Goal: Transaction & Acquisition: Purchase product/service

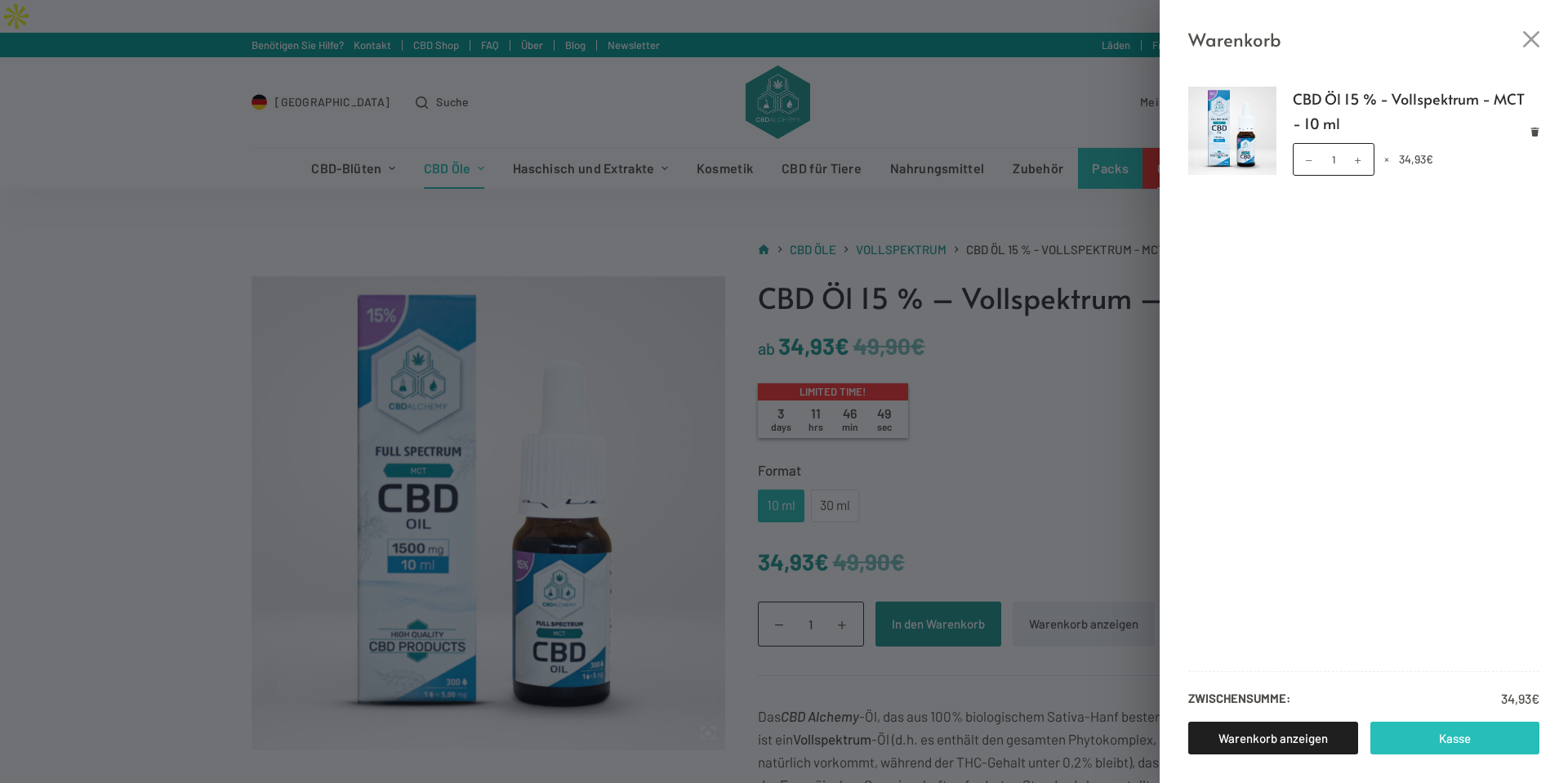
click at [1457, 739] on link "Kasse" at bounding box center [1455, 737] width 170 height 33
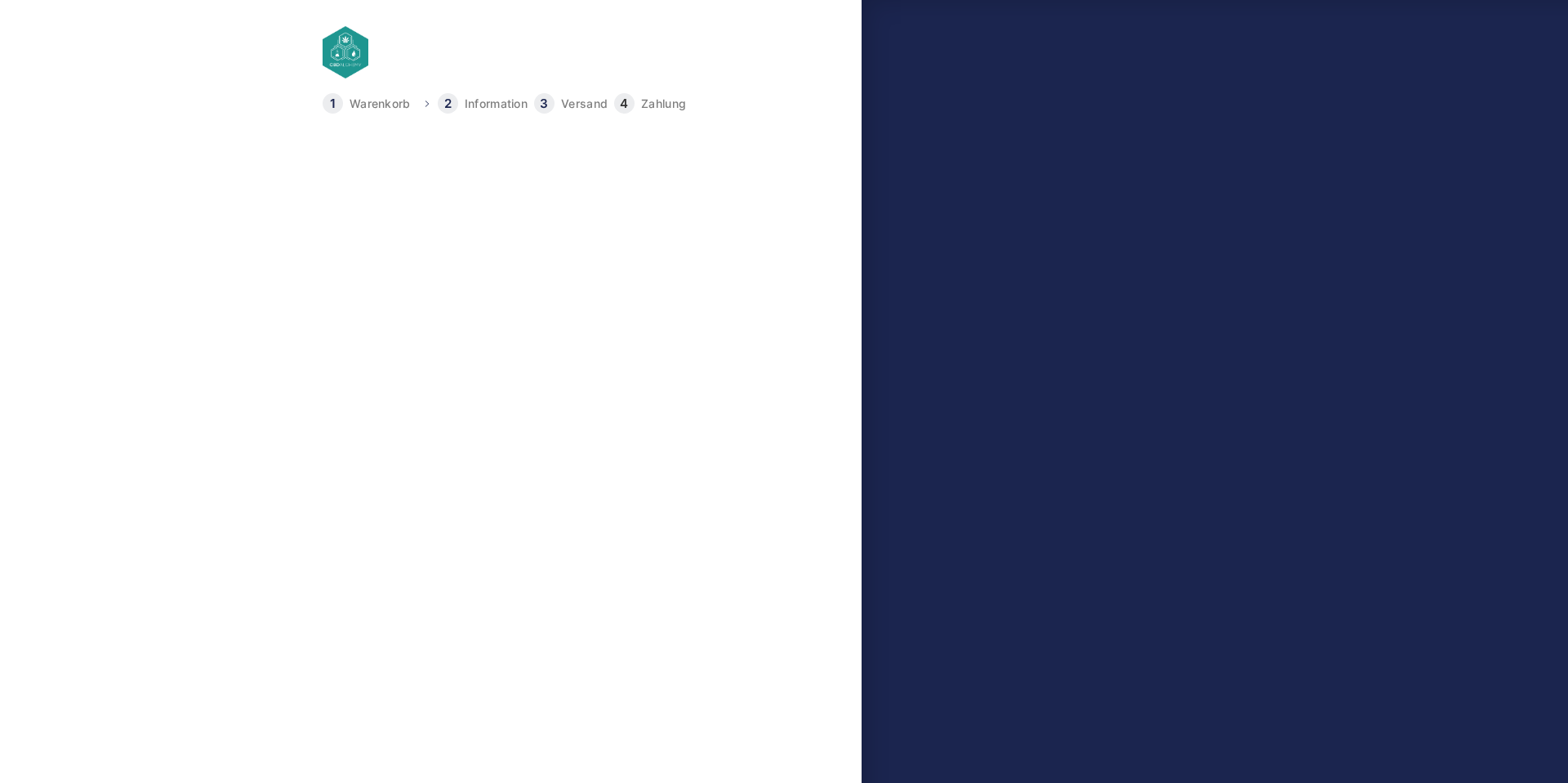
select select "B"
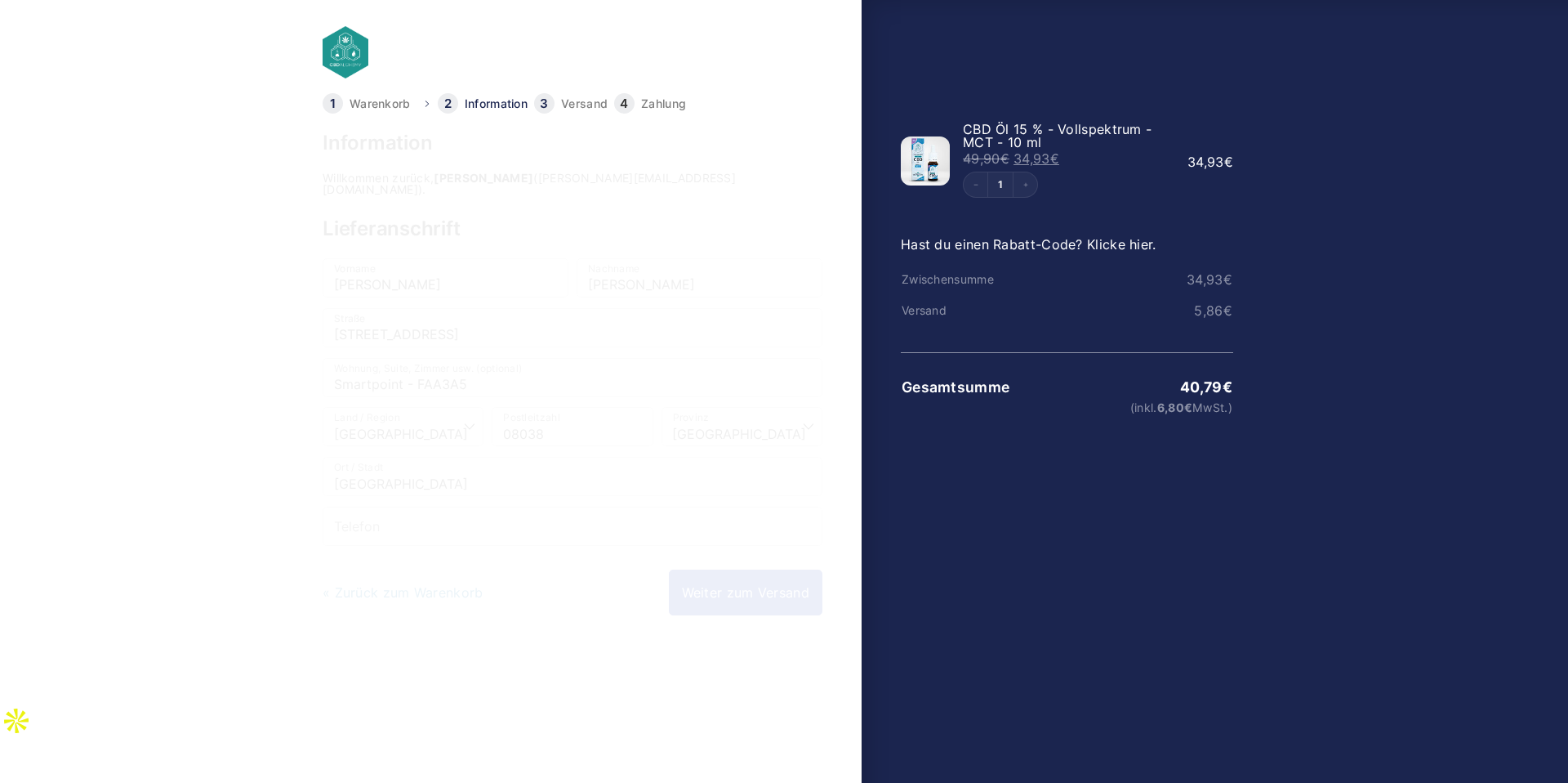
click at [741, 578] on link "Weiter zum Versand" at bounding box center [745, 592] width 153 height 46
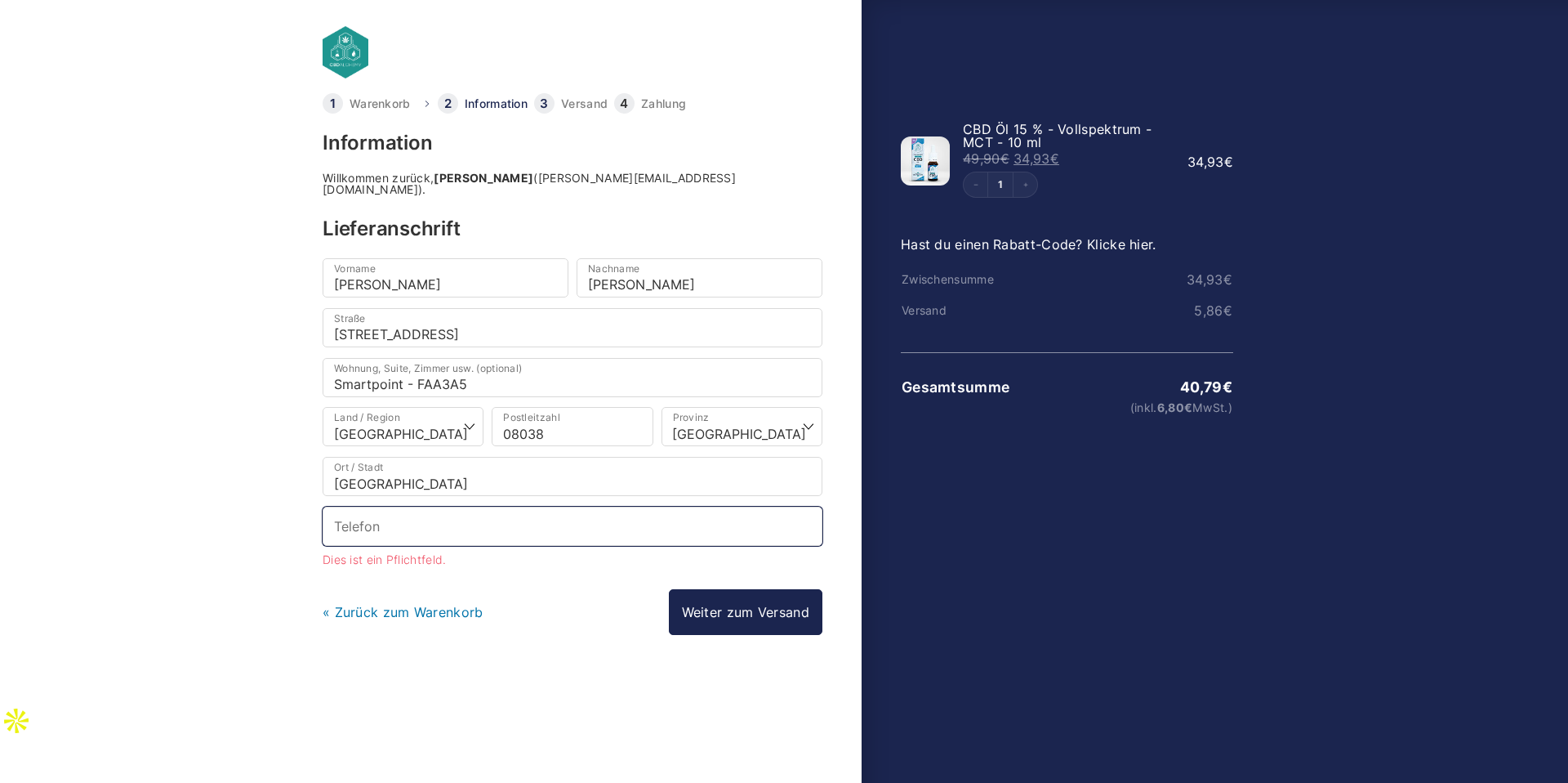
click at [474, 519] on input "Telefon *" at bounding box center [572, 526] width 499 height 39
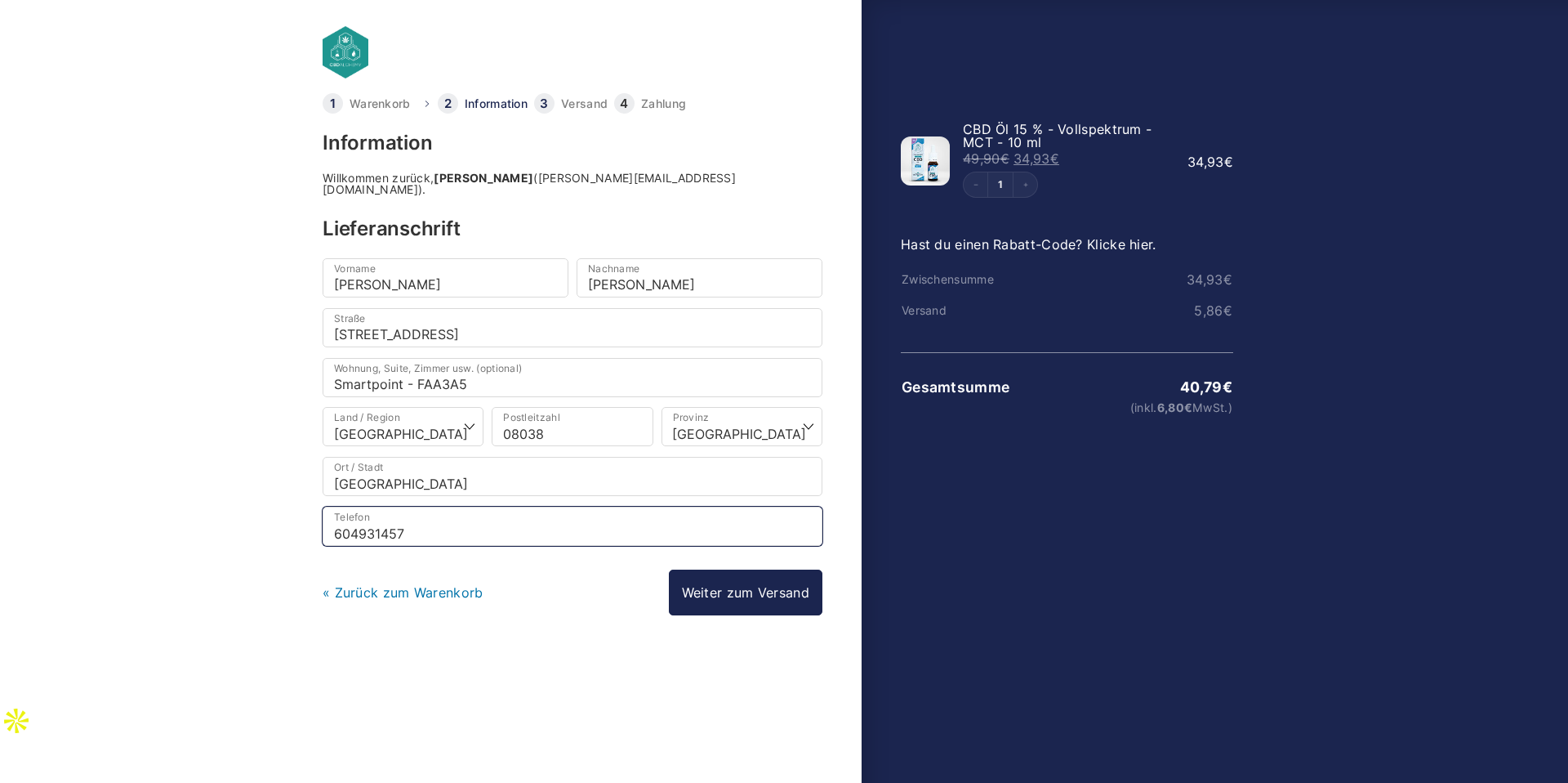
type input "604931457"
click at [418, 688] on div at bounding box center [572, 689] width 499 height 43
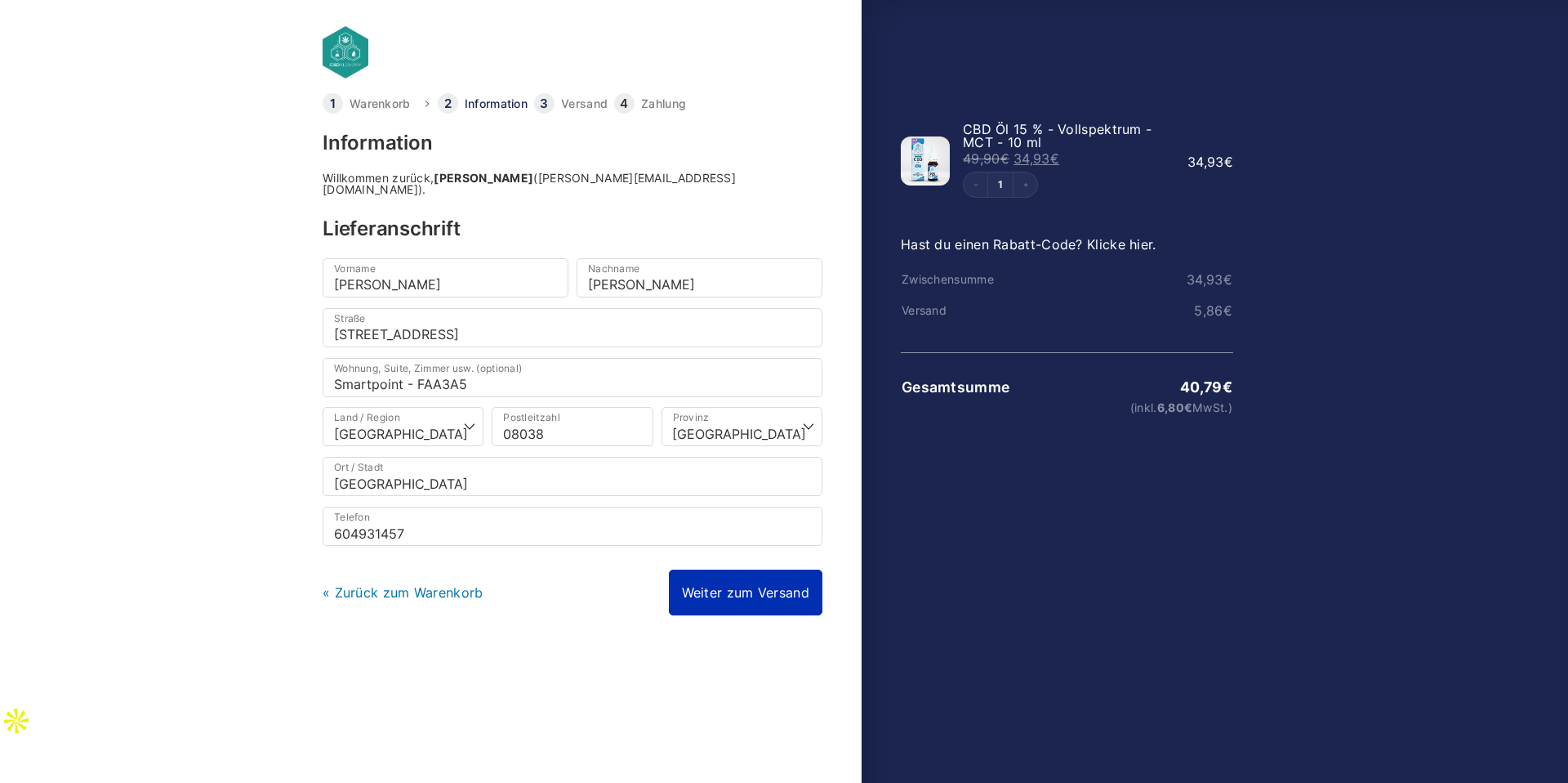
click at [743, 588] on link "Weiter zum Versand" at bounding box center [745, 592] width 153 height 46
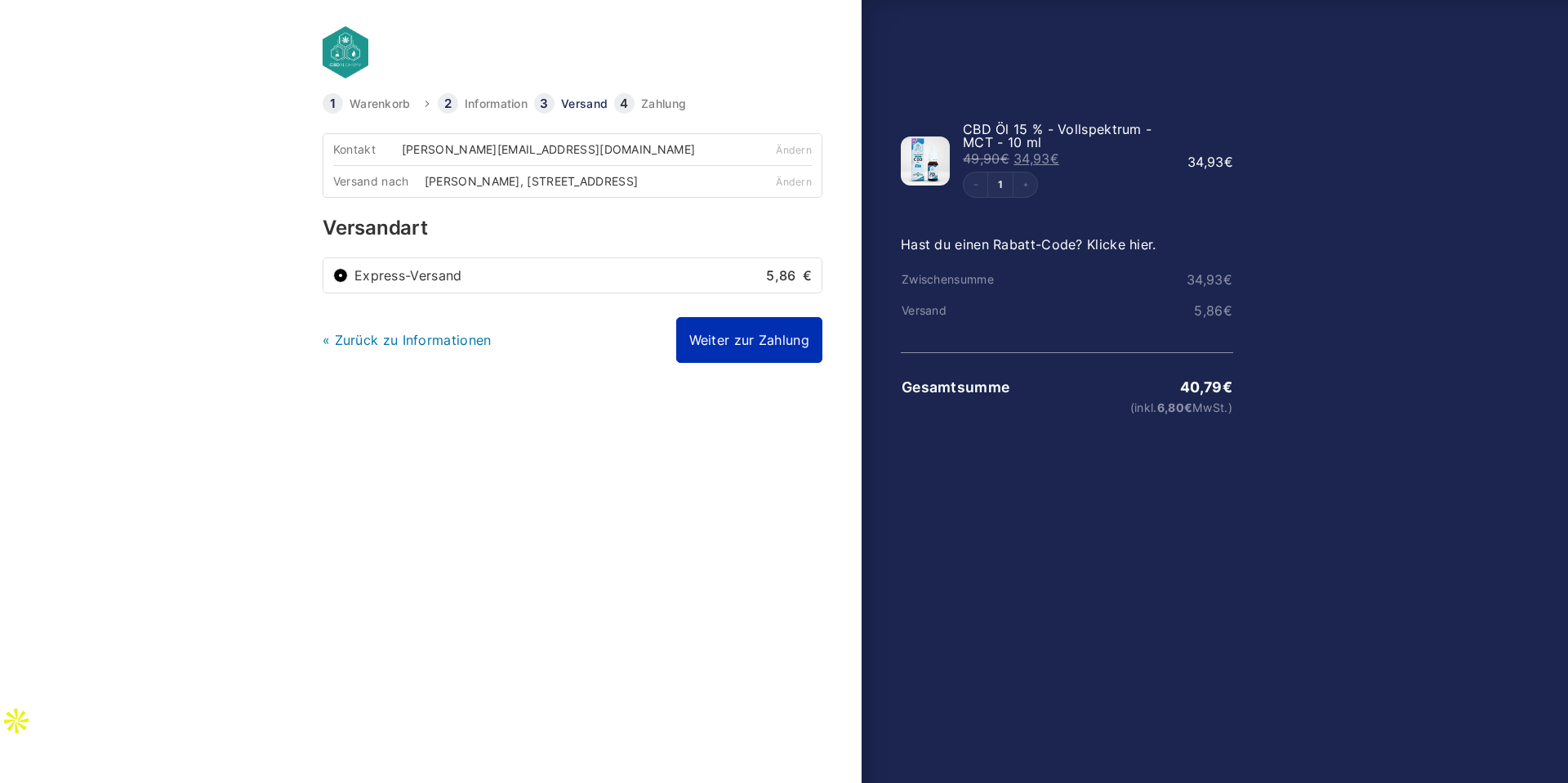
click at [754, 351] on link "Weiter zur Zahlung" at bounding box center [749, 340] width 146 height 46
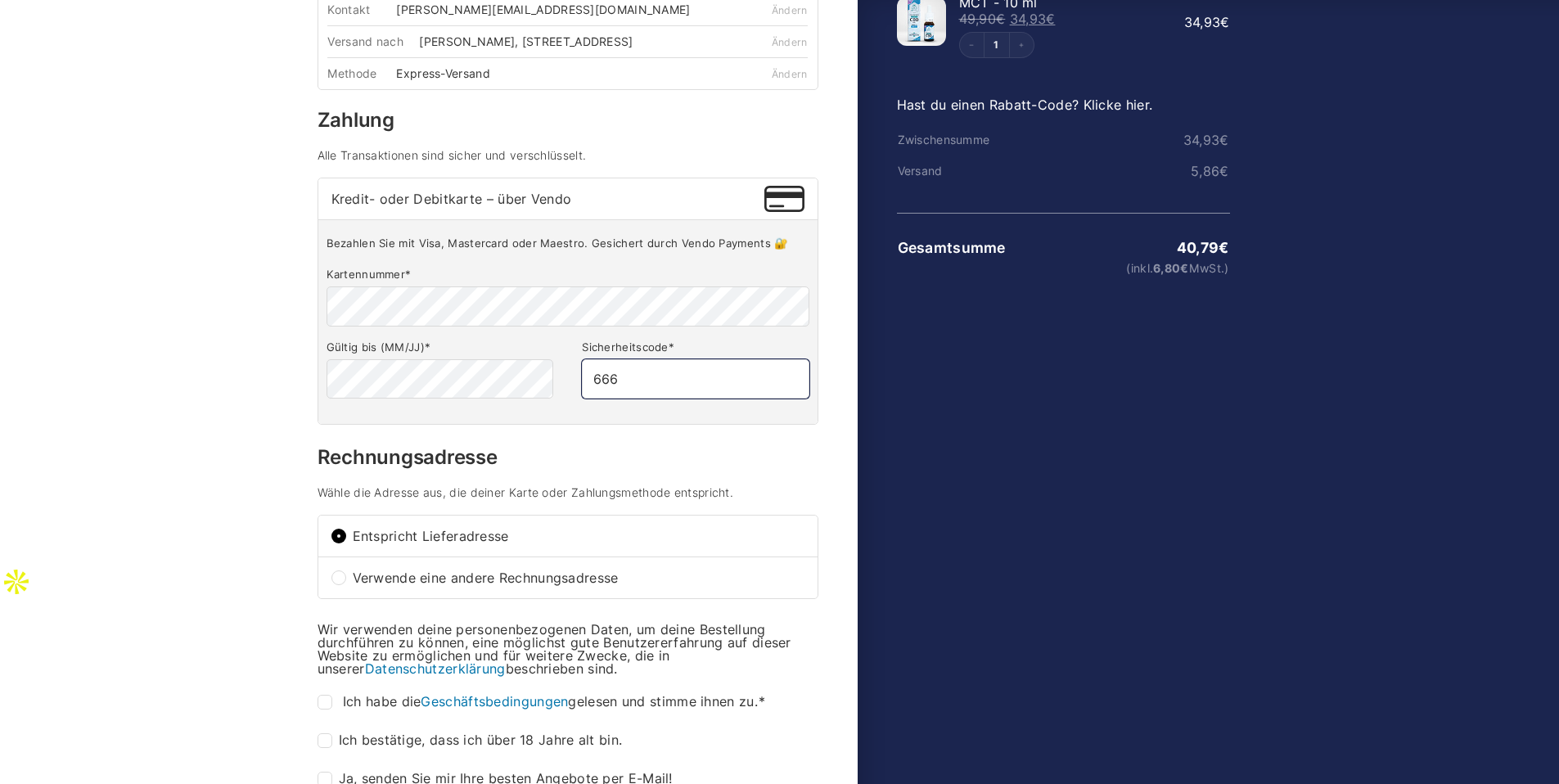
scroll to position [184, 0]
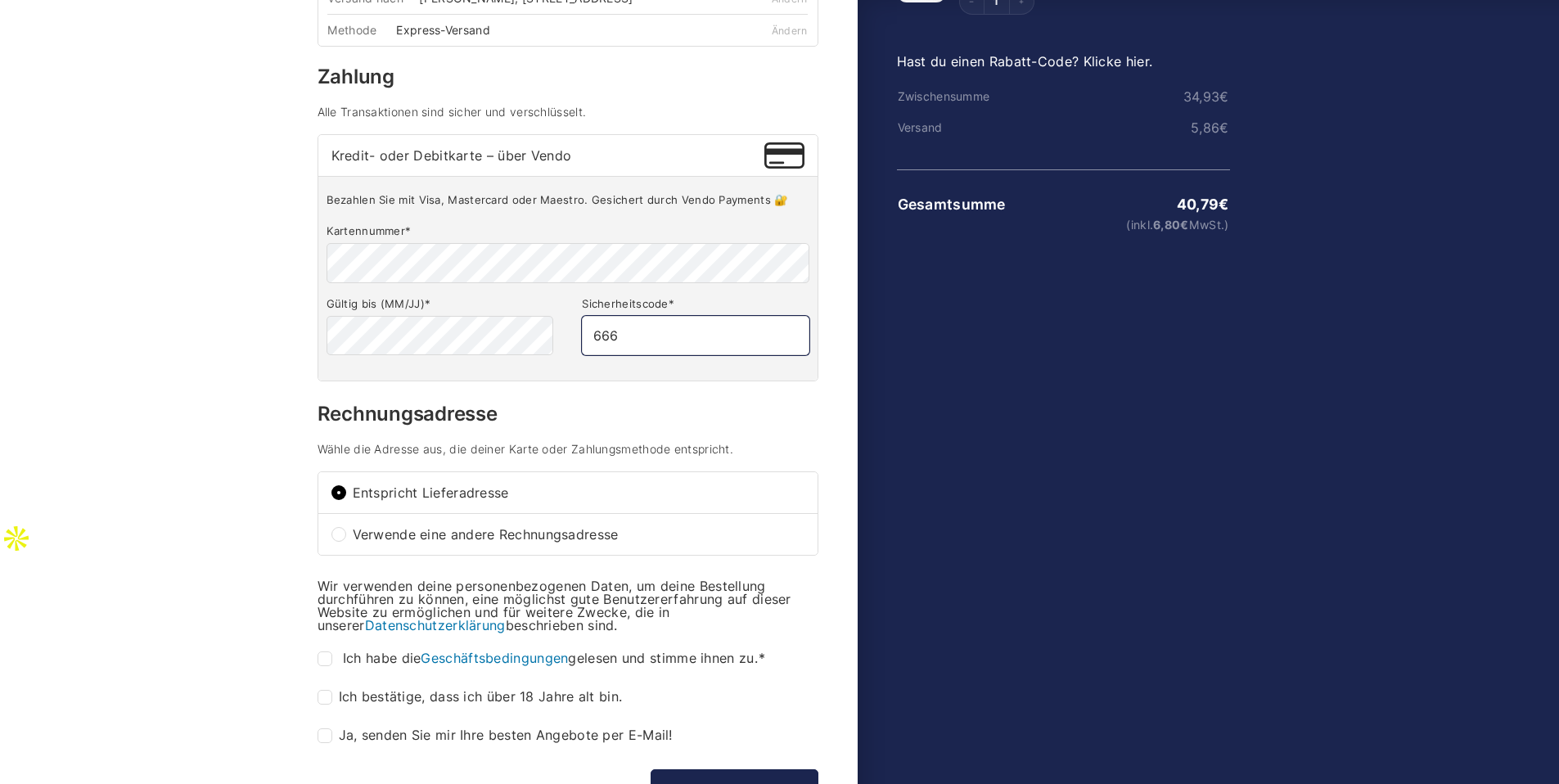
type input "666"
click at [335, 541] on input "Verwende eine andere Rechnungsadresse" at bounding box center [339, 534] width 15 height 15
radio input "true"
type input "[PHONE_NUMBER]"
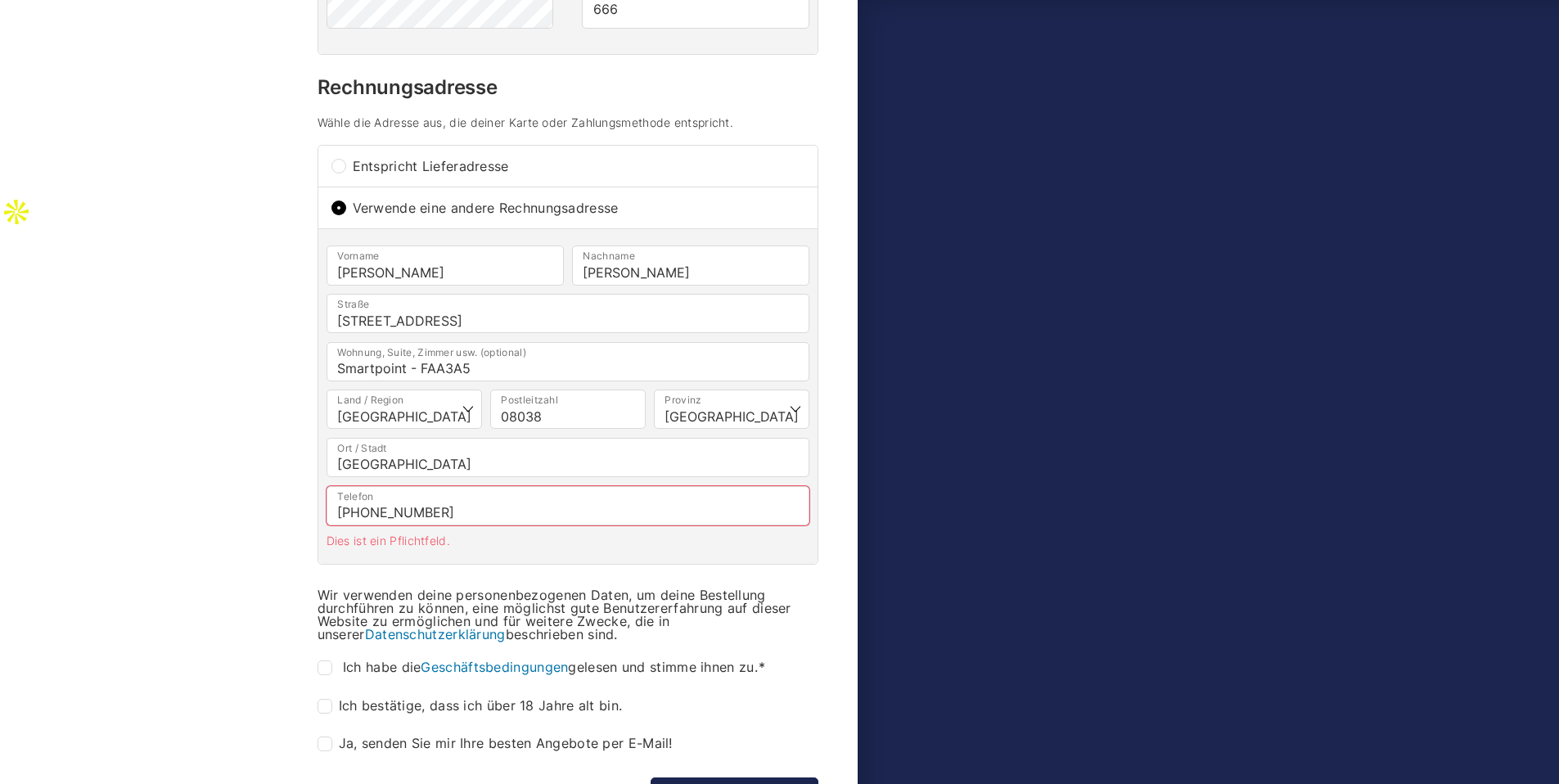
scroll to position [511, 0]
drag, startPoint x: 509, startPoint y: 330, endPoint x: 275, endPoint y: 330, distance: 234.0
type input "[PERSON_NAME][STREET_ADDRESS]"
drag, startPoint x: 485, startPoint y: 380, endPoint x: 283, endPoint y: 380, distance: 202.0
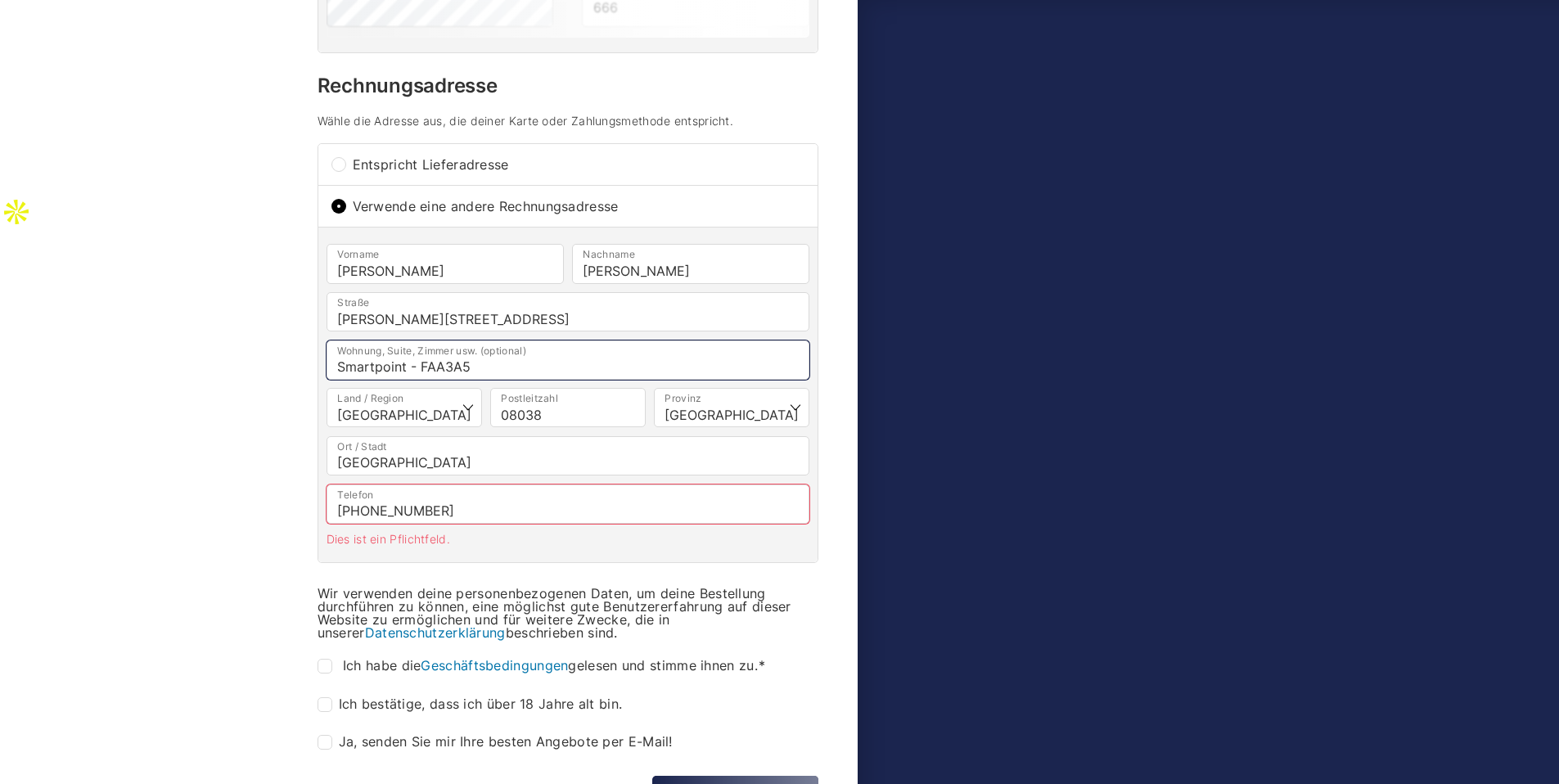
type input "7.5."
click at [320, 573] on div "Kontakt g.hendrix@web.de Ändern Versand nach Georg Hendrix, Carrer de Cal Cisco…" at bounding box center [568, 249] width 500 height 1254
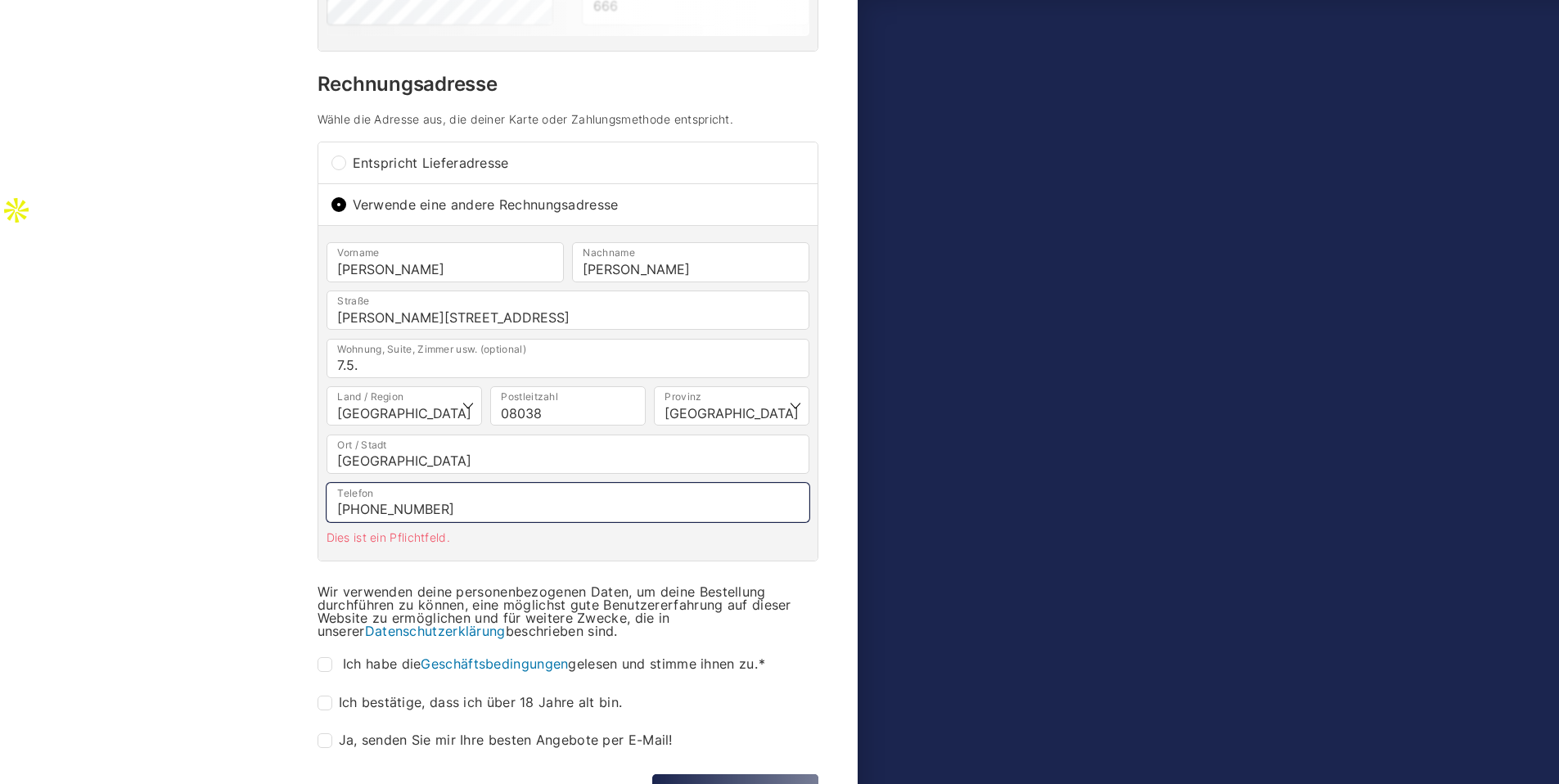
click at [466, 522] on input "+3460493145" at bounding box center [567, 502] width 483 height 39
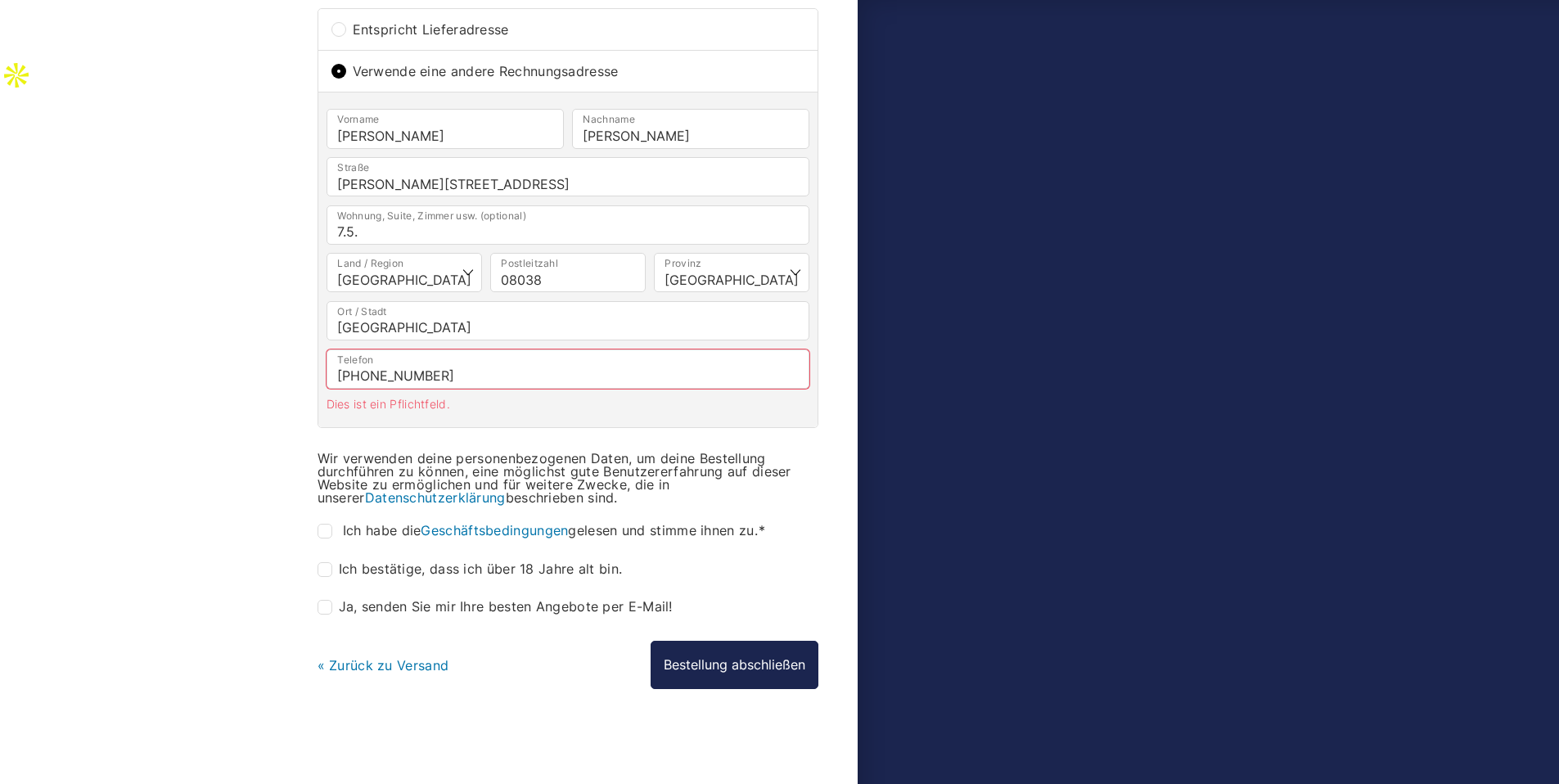
click at [326, 539] on input "Ich habe die Geschäftsbedingungen gelesen und stimme ihnen zu. *" at bounding box center [325, 531] width 15 height 15
checkbox input "true"
click at [326, 577] on input "Ich bestätige, dass ich über 18 Jahre alt bin. *" at bounding box center [325, 570] width 15 height 15
checkbox input "true"
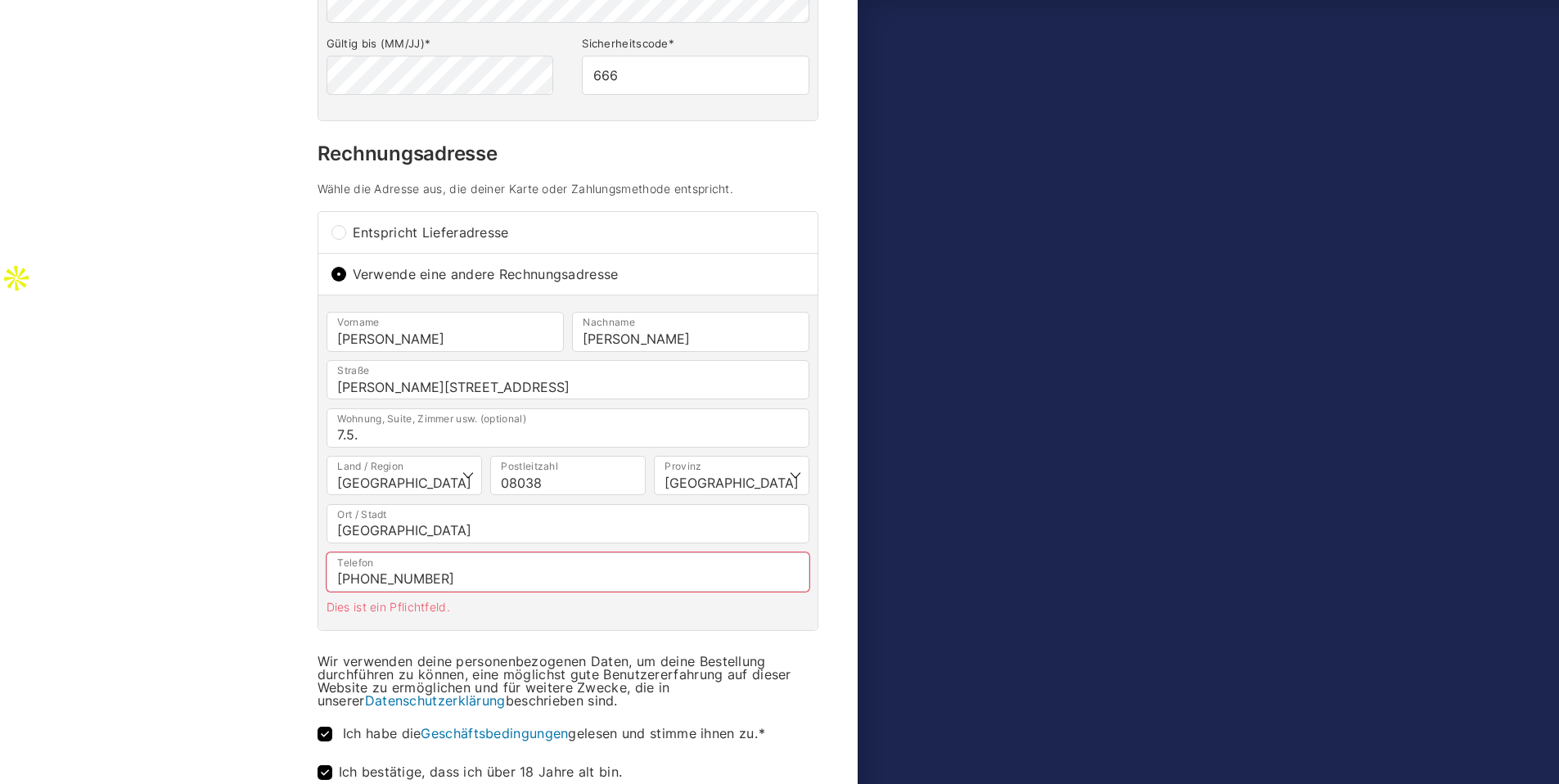
scroll to position [658, 0]
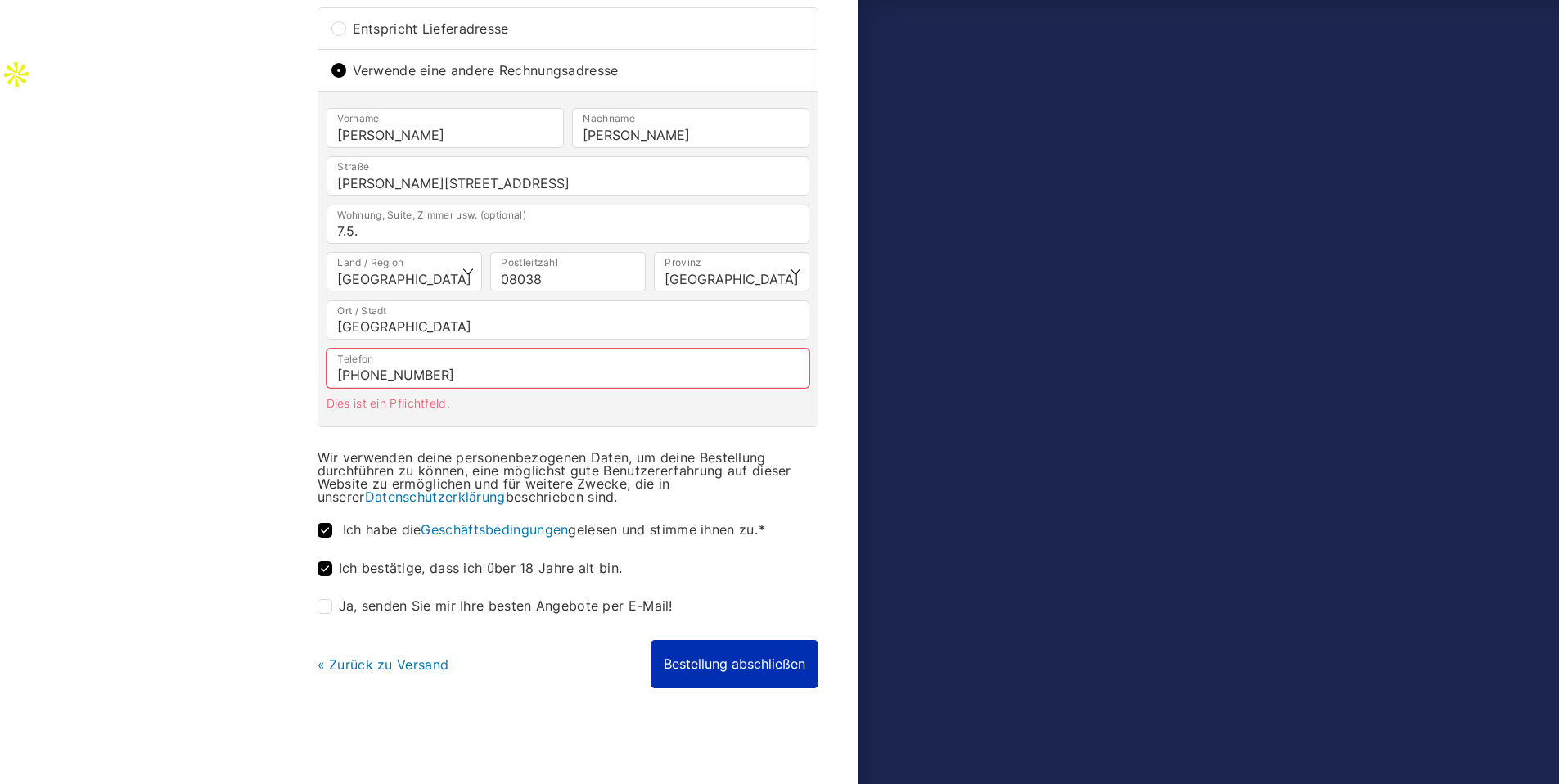
click at [694, 658] on button "Bestellung abschließen" at bounding box center [734, 663] width 168 height 48
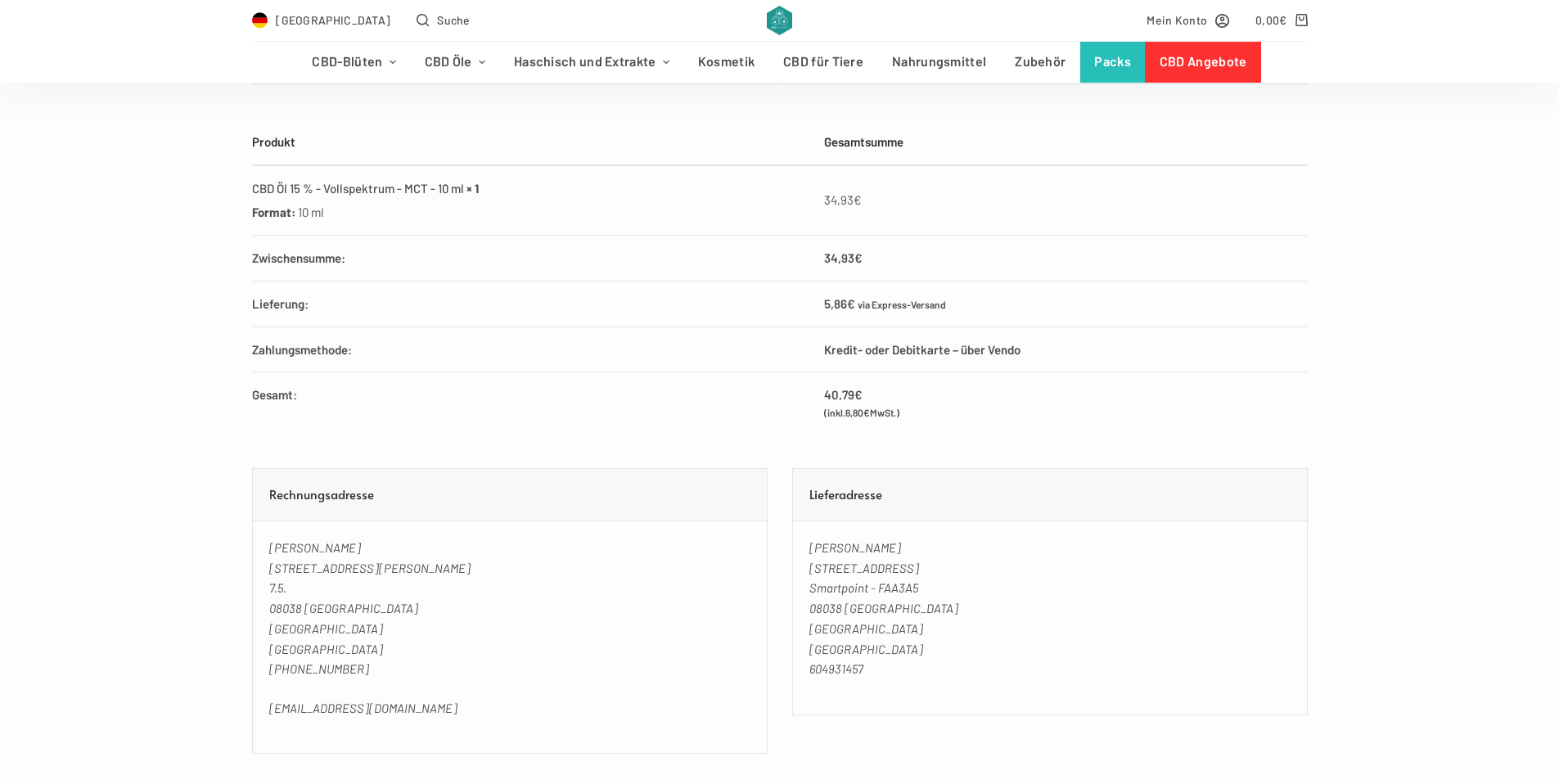
scroll to position [675, 0]
